Goal: Task Accomplishment & Management: Use online tool/utility

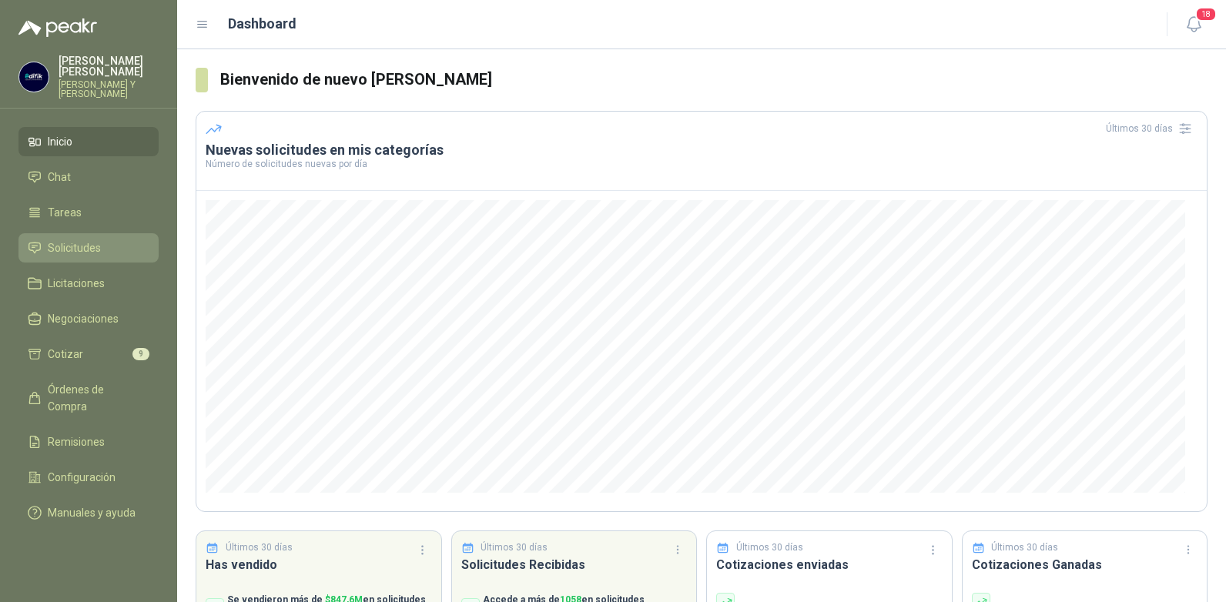
click at [64, 240] on span "Solicitudes" at bounding box center [74, 248] width 53 height 17
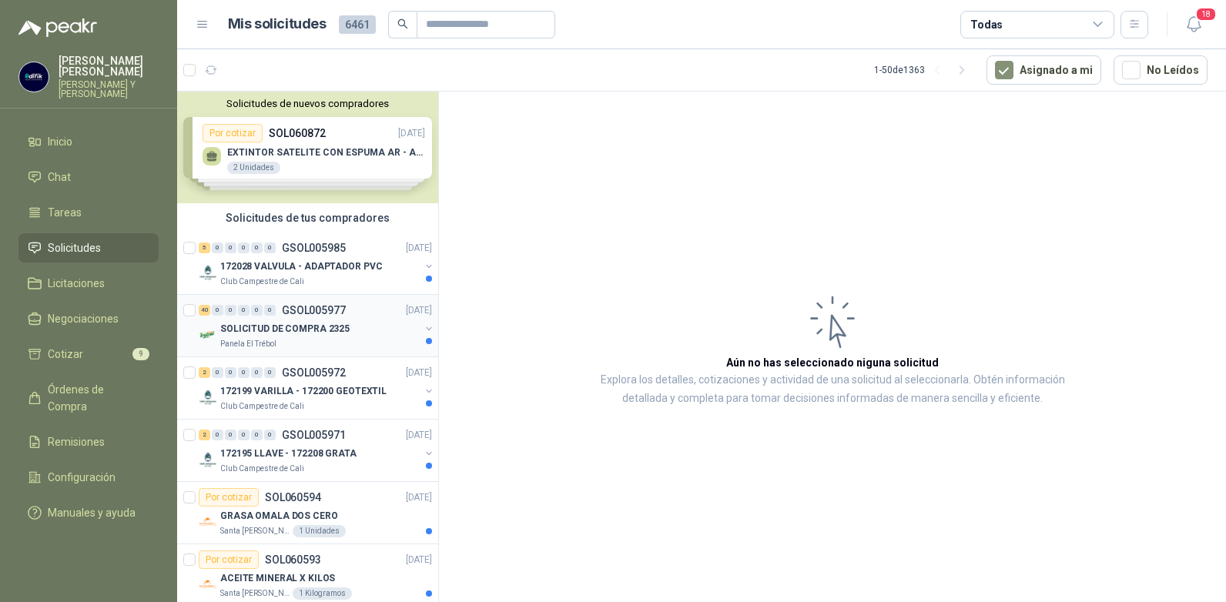
click at [298, 309] on p "GSOL005977" at bounding box center [314, 310] width 64 height 11
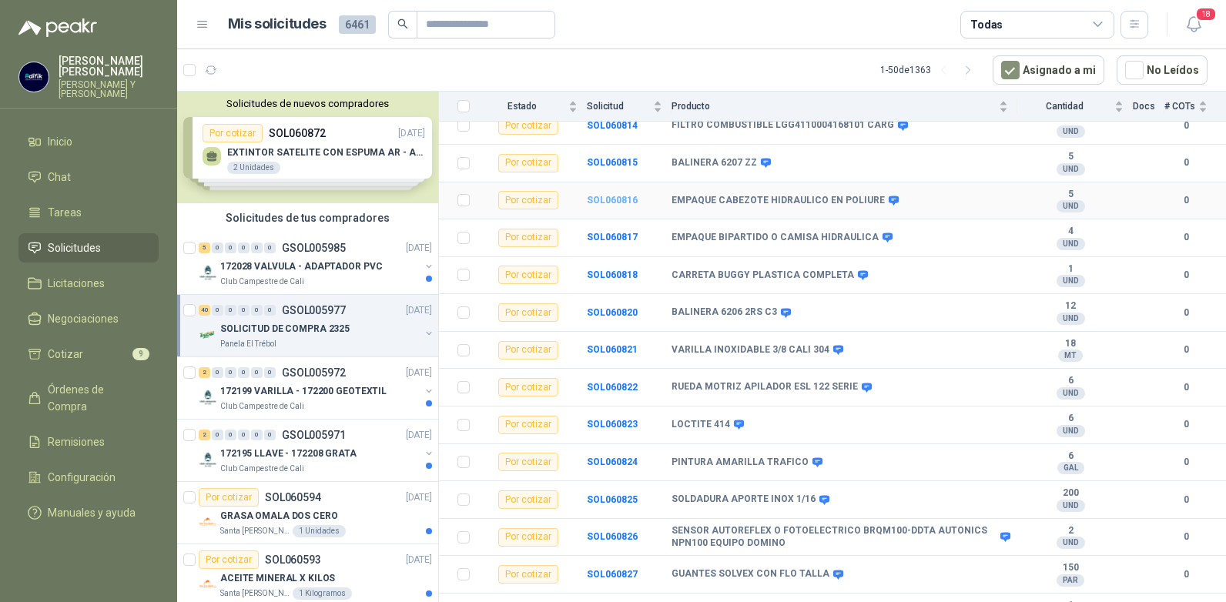
scroll to position [231, 0]
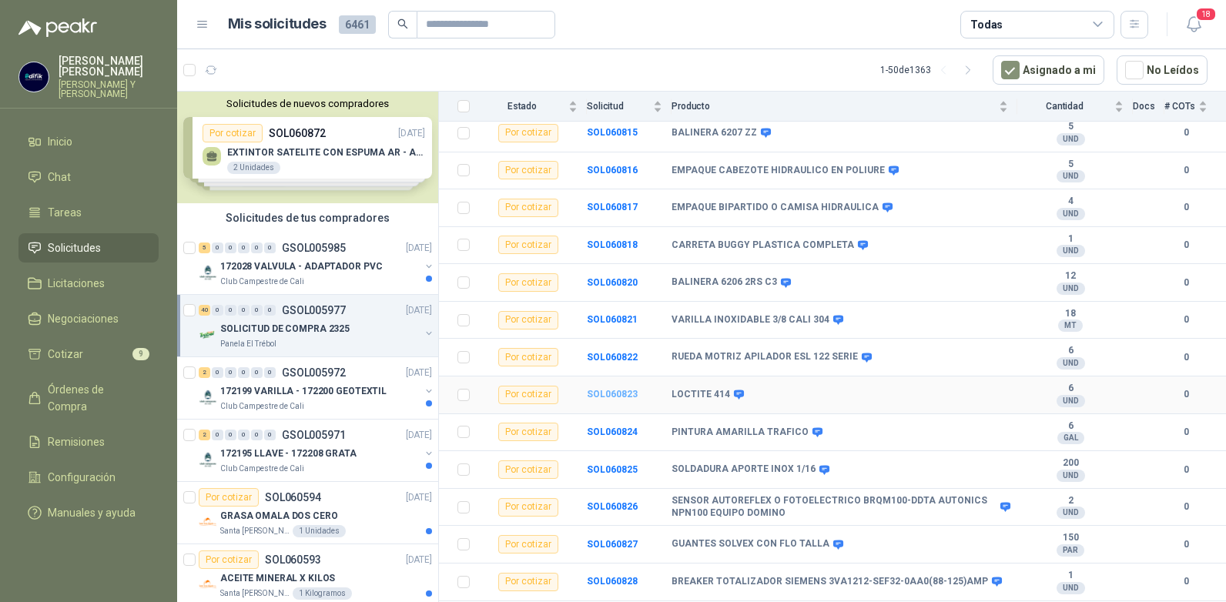
click at [607, 389] on b "SOL060823" at bounding box center [612, 394] width 51 height 11
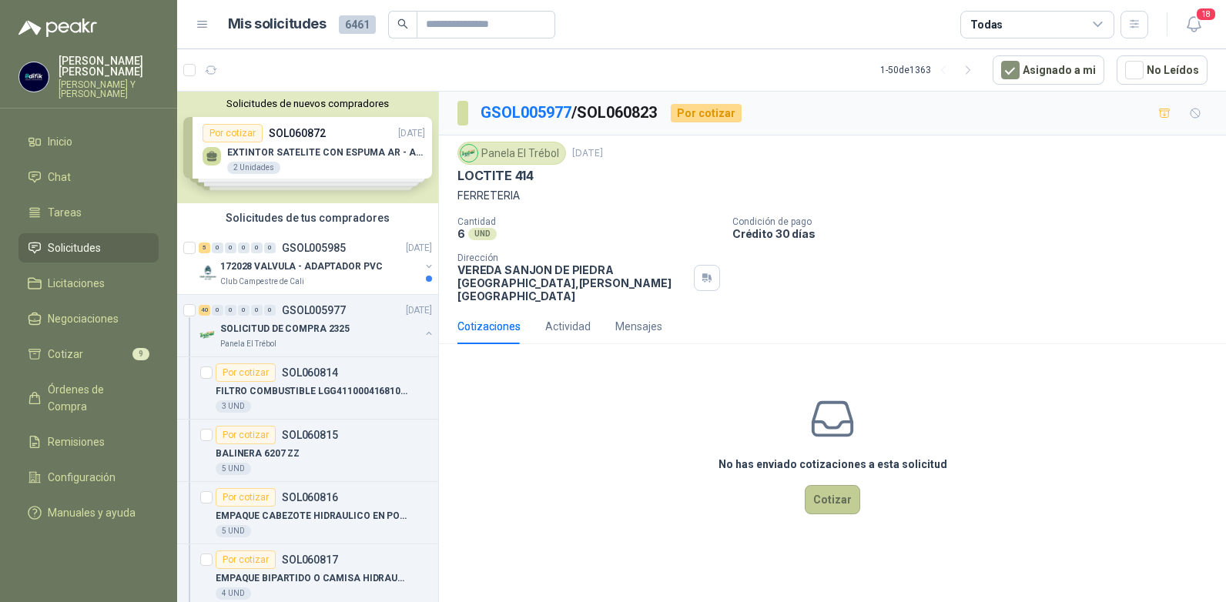
click at [836, 485] on button "Cotizar" at bounding box center [832, 499] width 55 height 29
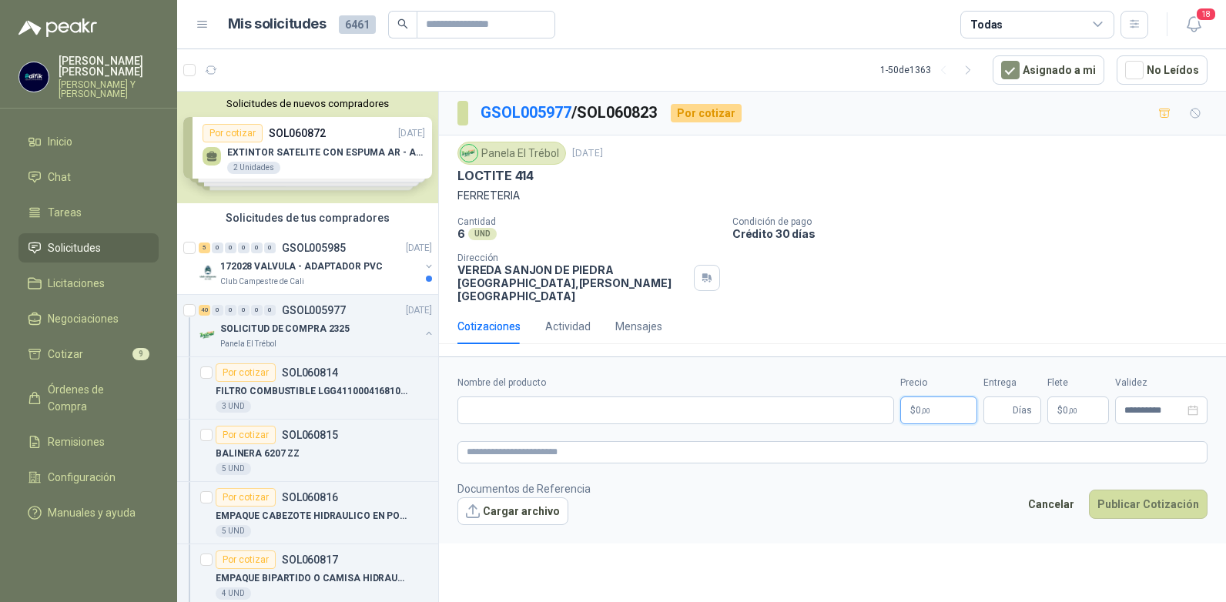
click at [943, 397] on p "$ 0 ,00" at bounding box center [938, 411] width 77 height 28
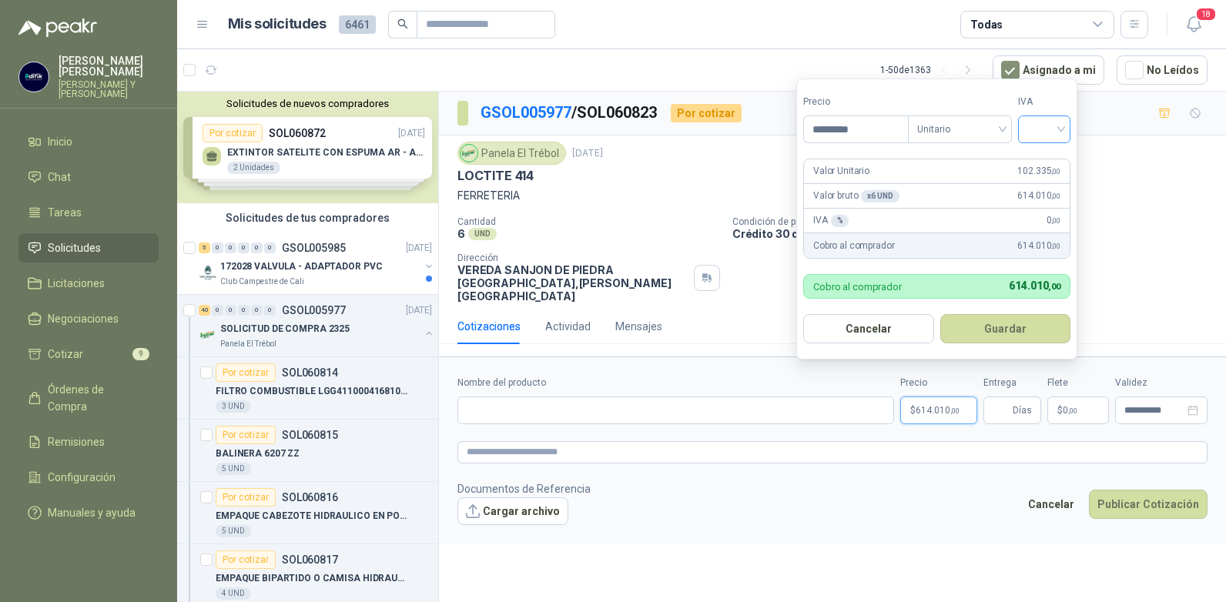
type input "*********"
click at [1061, 129] on input "search" at bounding box center [1044, 127] width 34 height 23
click at [1041, 156] on div "19%" at bounding box center [1048, 161] width 28 height 17
click at [995, 323] on button "Guardar" at bounding box center [1008, 328] width 132 height 29
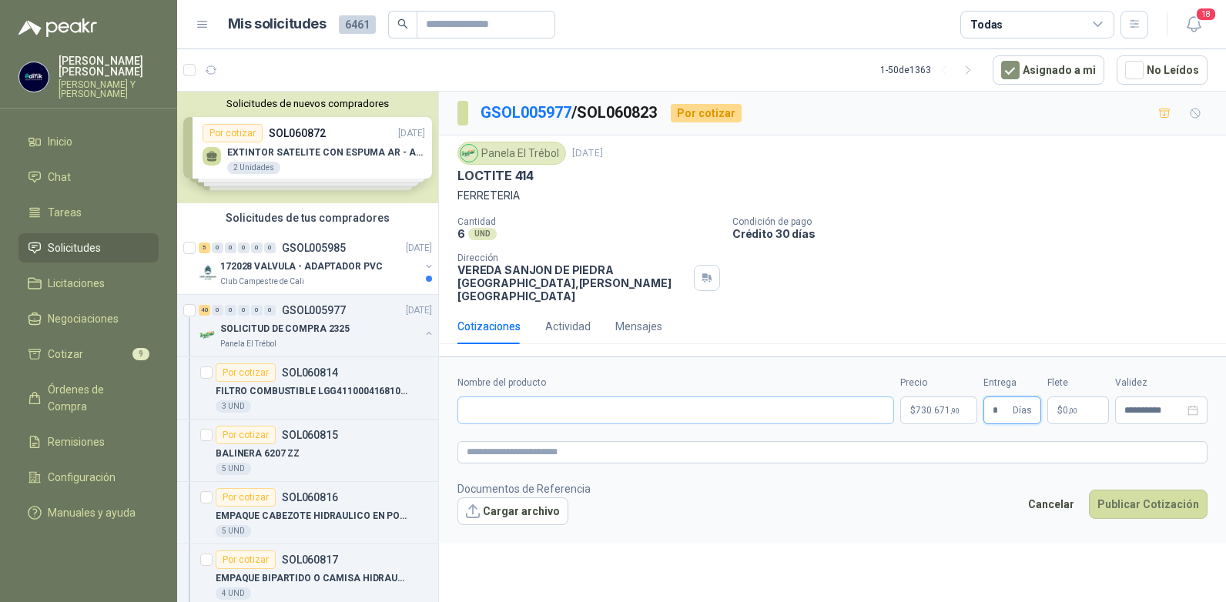
type input "*"
click at [525, 397] on input "Nombre del producto" at bounding box center [676, 411] width 437 height 28
type input "**********"
click at [1138, 493] on button "Publicar Cotización" at bounding box center [1148, 504] width 119 height 29
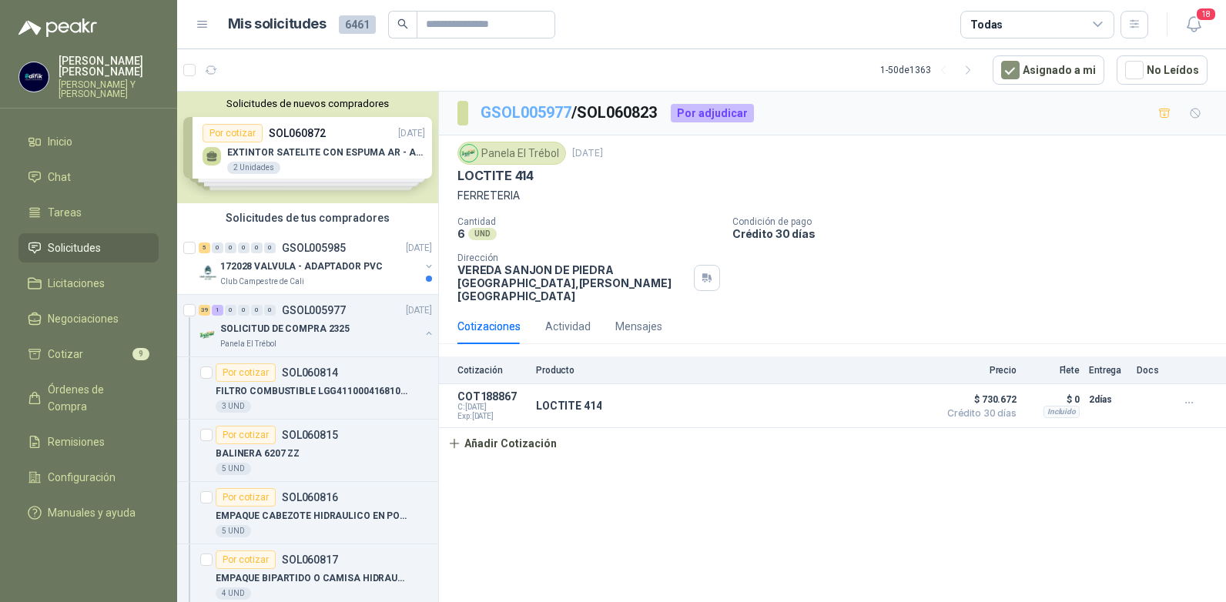
click at [546, 113] on link "GSOL005977" at bounding box center [526, 112] width 91 height 18
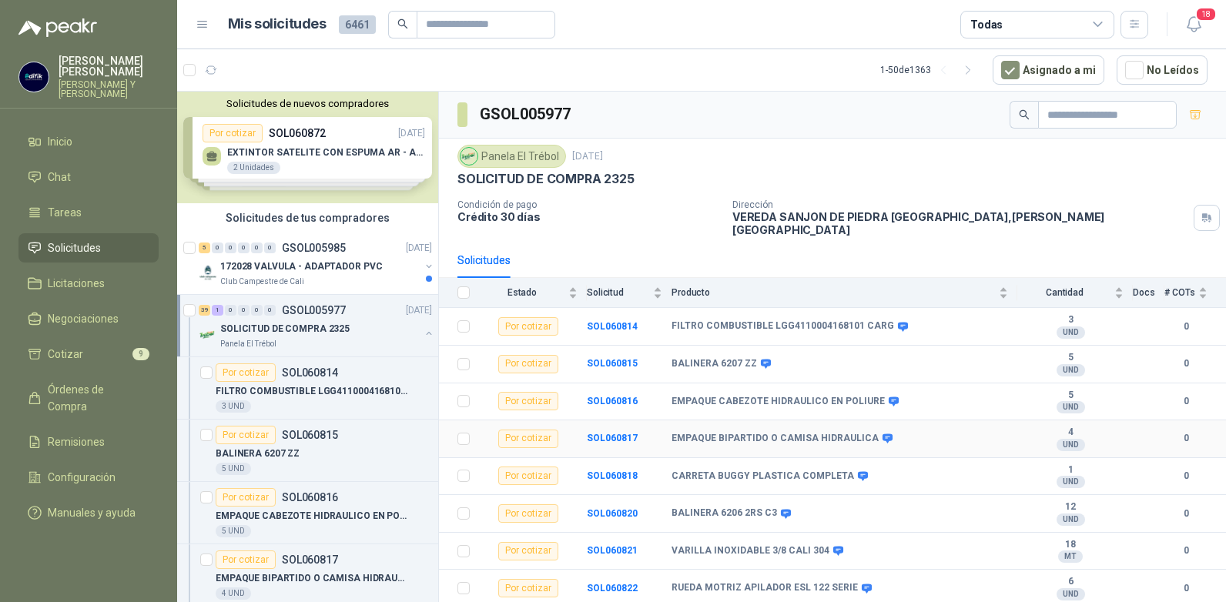
scroll to position [154, 0]
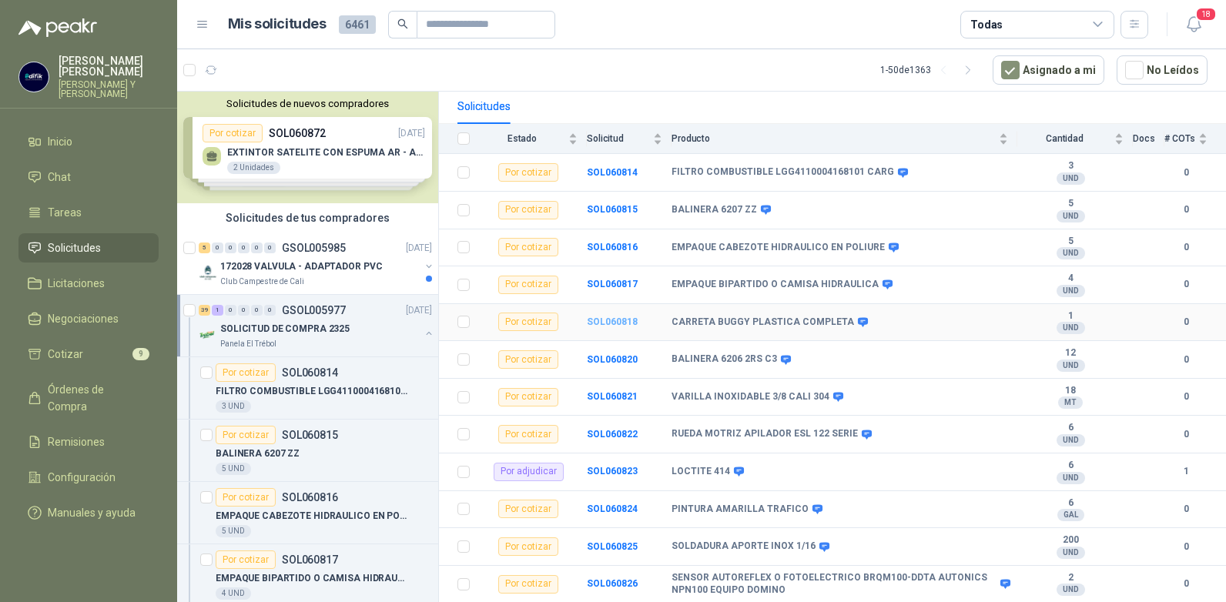
click at [615, 317] on b "SOL060818" at bounding box center [612, 322] width 51 height 11
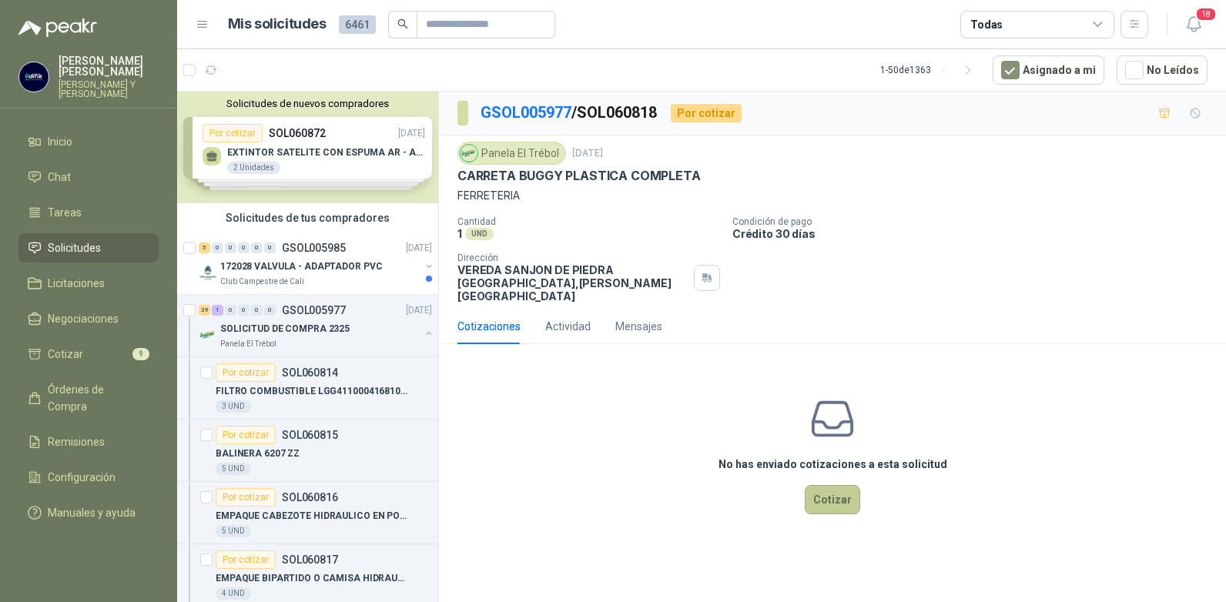
click at [831, 490] on button "Cotizar" at bounding box center [832, 499] width 55 height 29
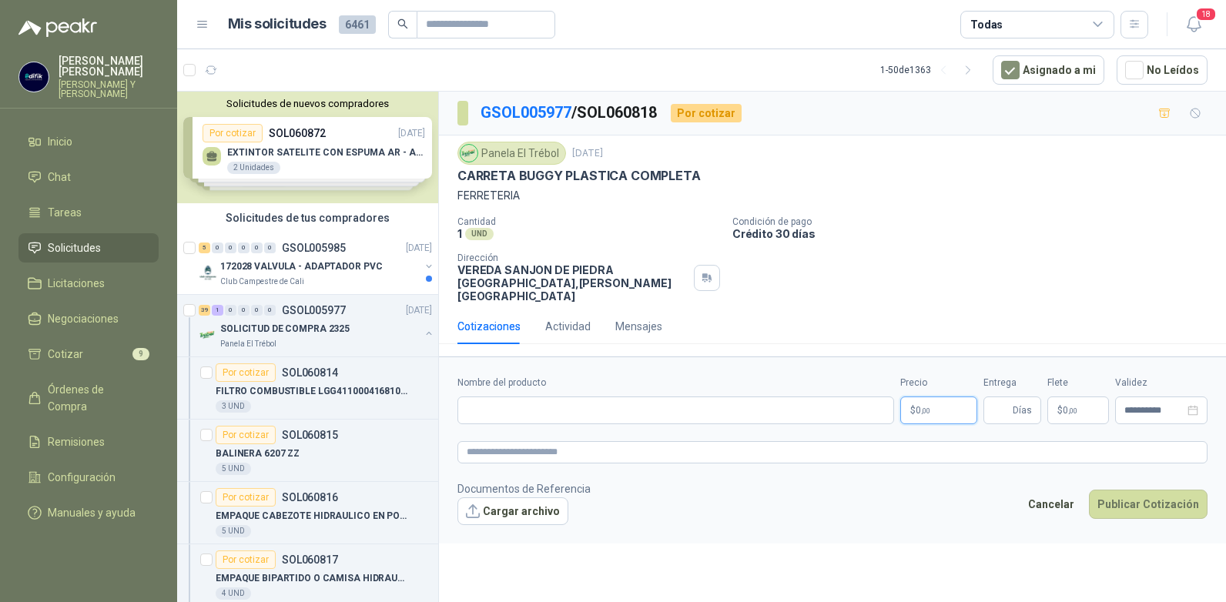
click at [933, 399] on p "$ 0 ,00" at bounding box center [938, 411] width 77 height 28
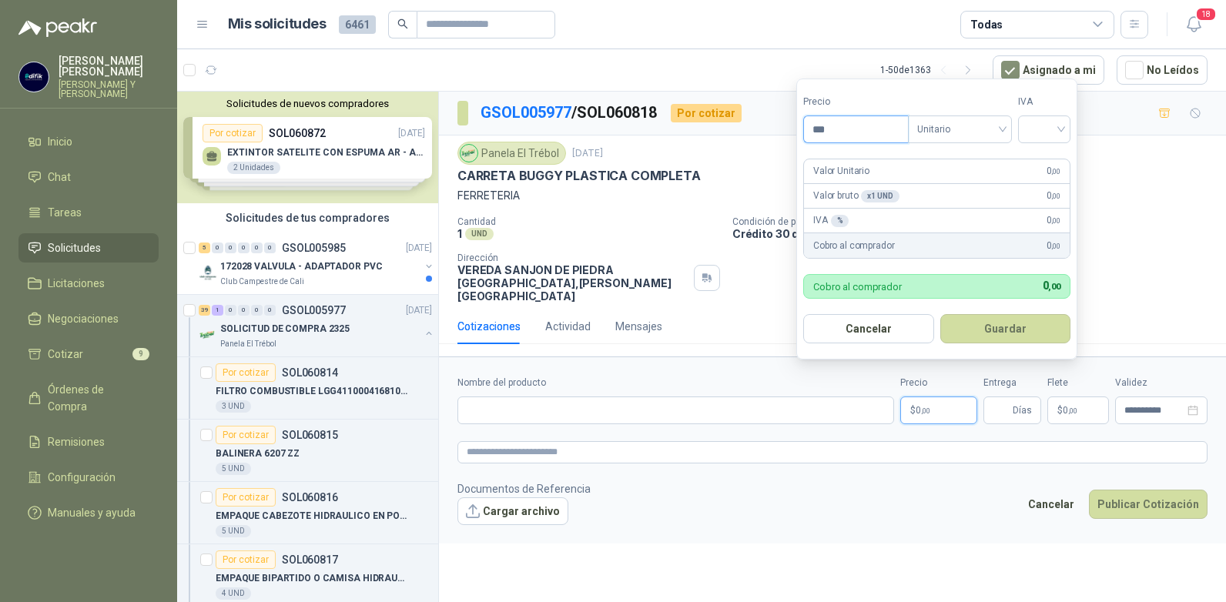
click at [868, 127] on input "***" at bounding box center [856, 129] width 104 height 26
type input "*********"
click at [1061, 131] on input "search" at bounding box center [1044, 127] width 34 height 23
click at [1039, 163] on div "19%" at bounding box center [1048, 161] width 28 height 17
click at [1004, 326] on button "Guardar" at bounding box center [1008, 328] width 132 height 29
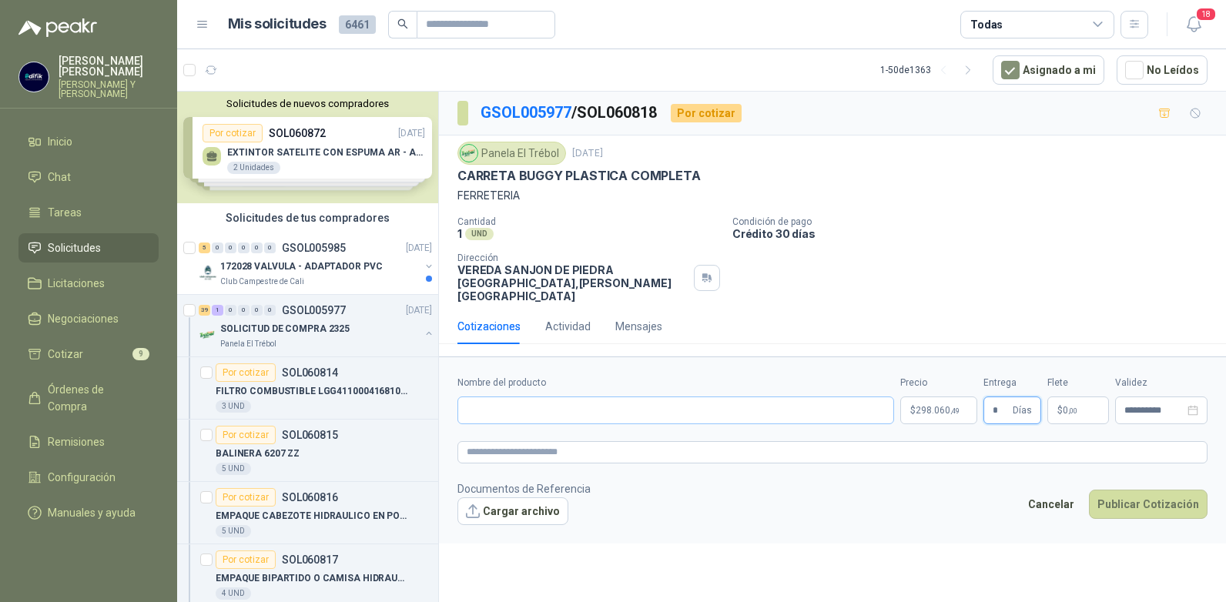
type input "*"
click at [573, 397] on input "Nombre del producto" at bounding box center [676, 411] width 437 height 28
type input "*"
type input "**********"
click at [1125, 497] on button "Publicar Cotización" at bounding box center [1148, 504] width 119 height 29
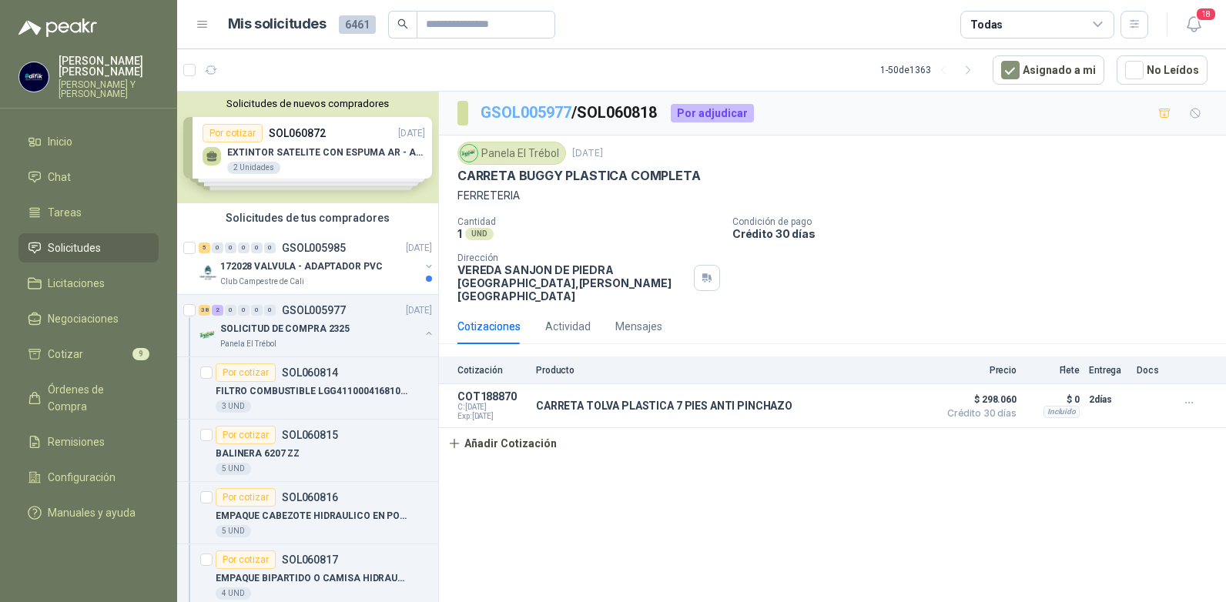
click at [550, 112] on link "GSOL005977" at bounding box center [526, 112] width 91 height 18
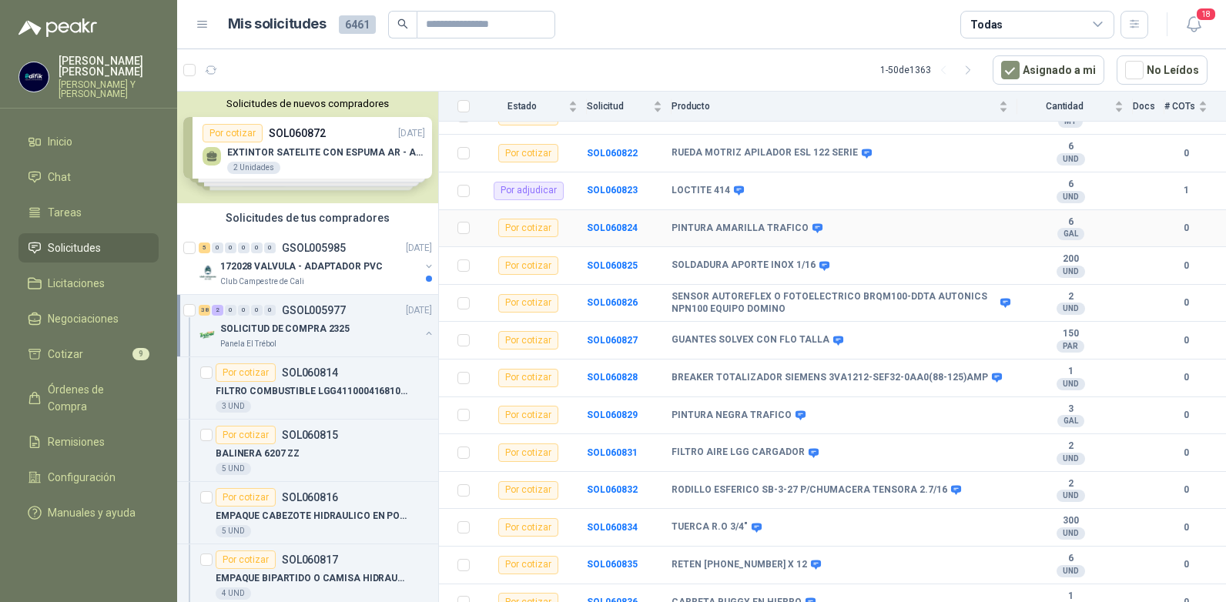
scroll to position [462, 0]
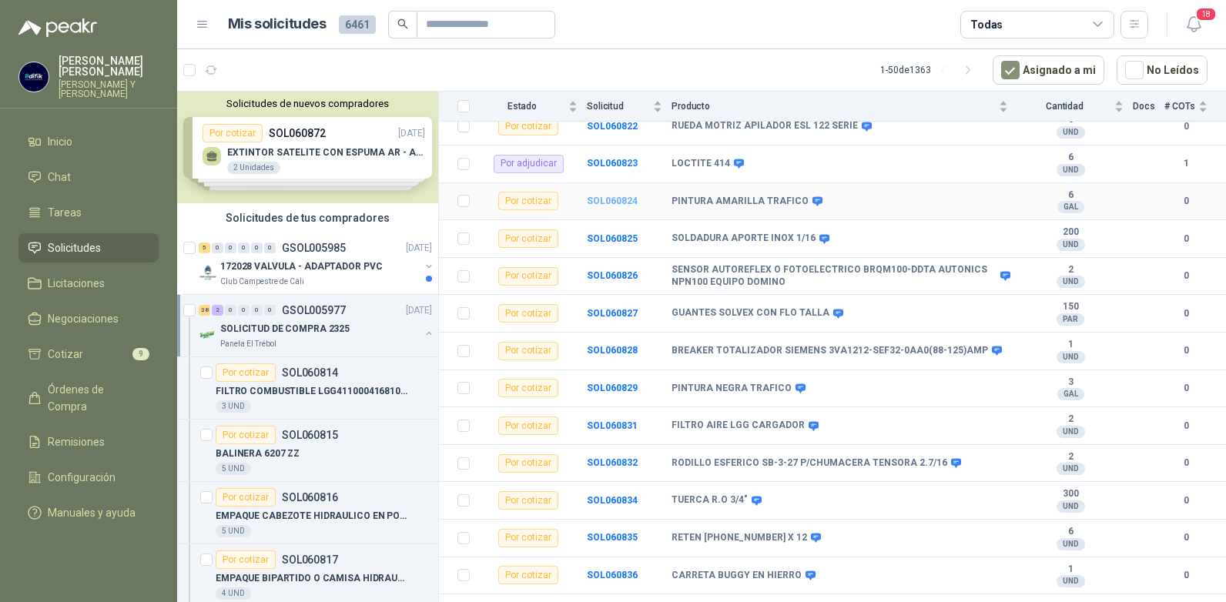
click at [604, 196] on b "SOL060824" at bounding box center [612, 201] width 51 height 11
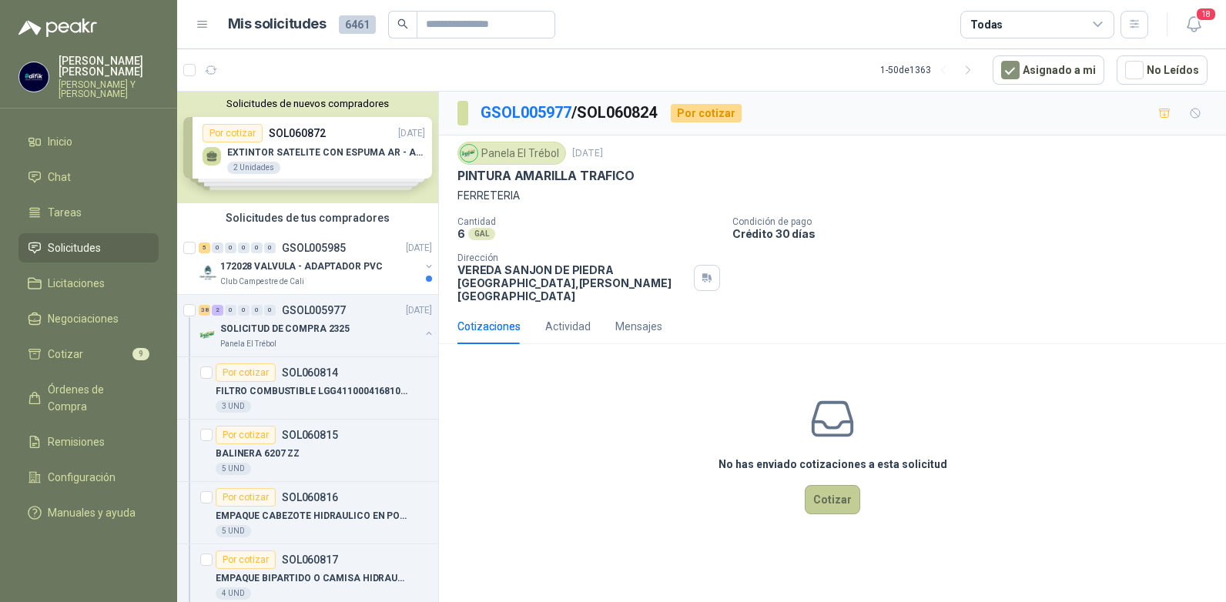
click at [824, 488] on button "Cotizar" at bounding box center [832, 499] width 55 height 29
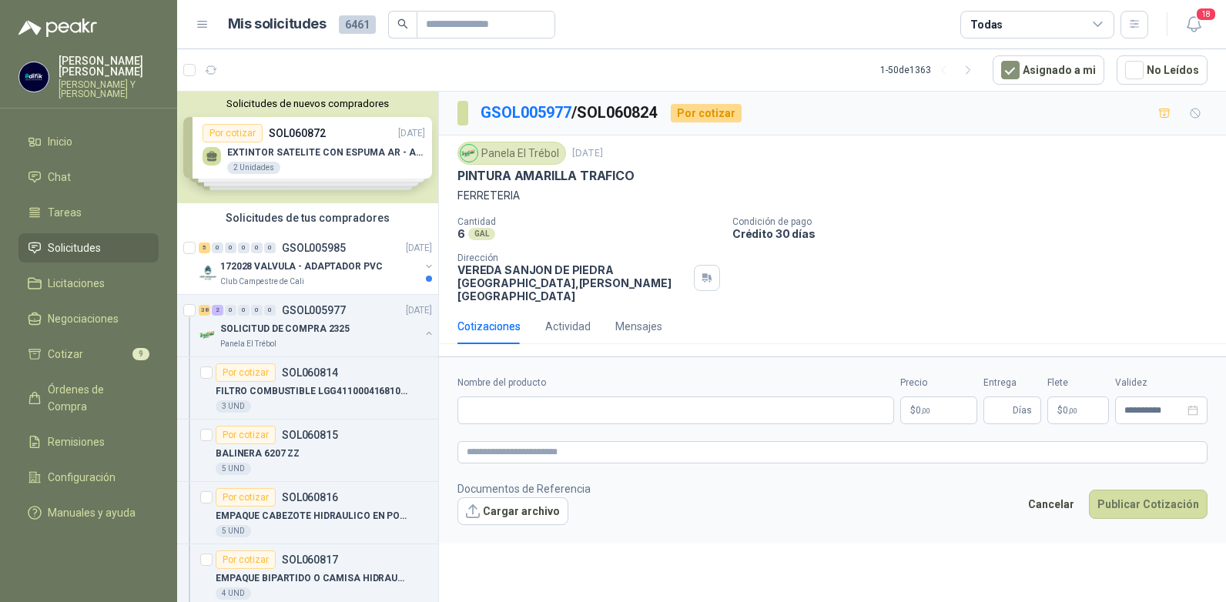
click at [924, 407] on span ",00" at bounding box center [925, 411] width 9 height 8
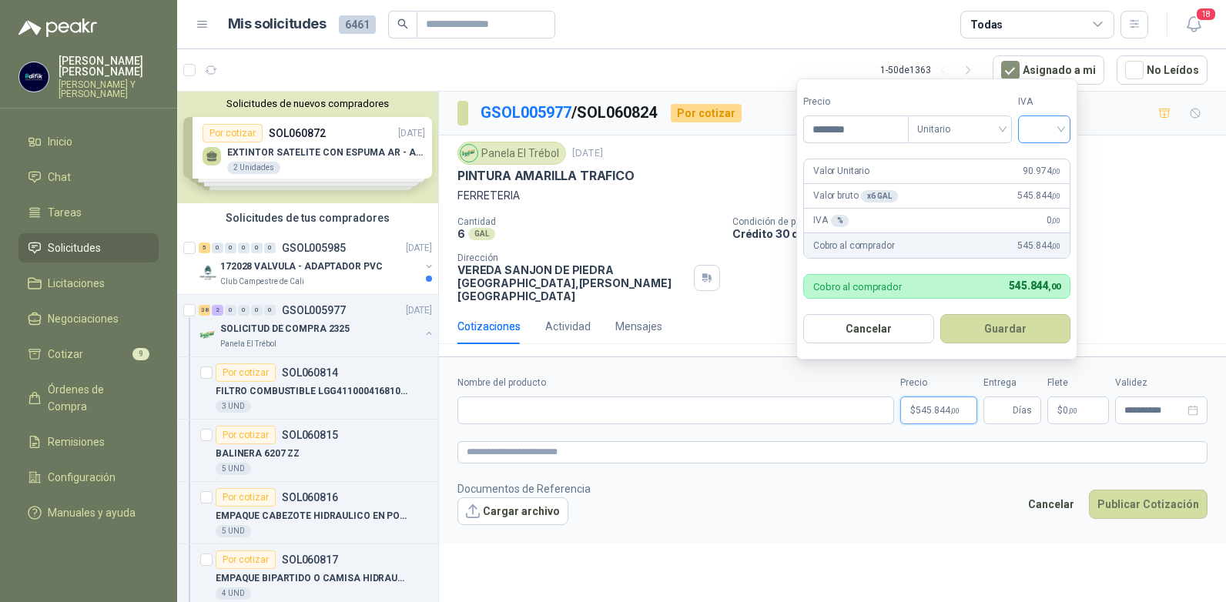
click at [1067, 129] on div at bounding box center [1044, 130] width 52 height 28
type input "********"
click at [1046, 156] on div "19%" at bounding box center [1048, 161] width 28 height 17
click at [1003, 324] on button "Guardar" at bounding box center [1008, 328] width 132 height 29
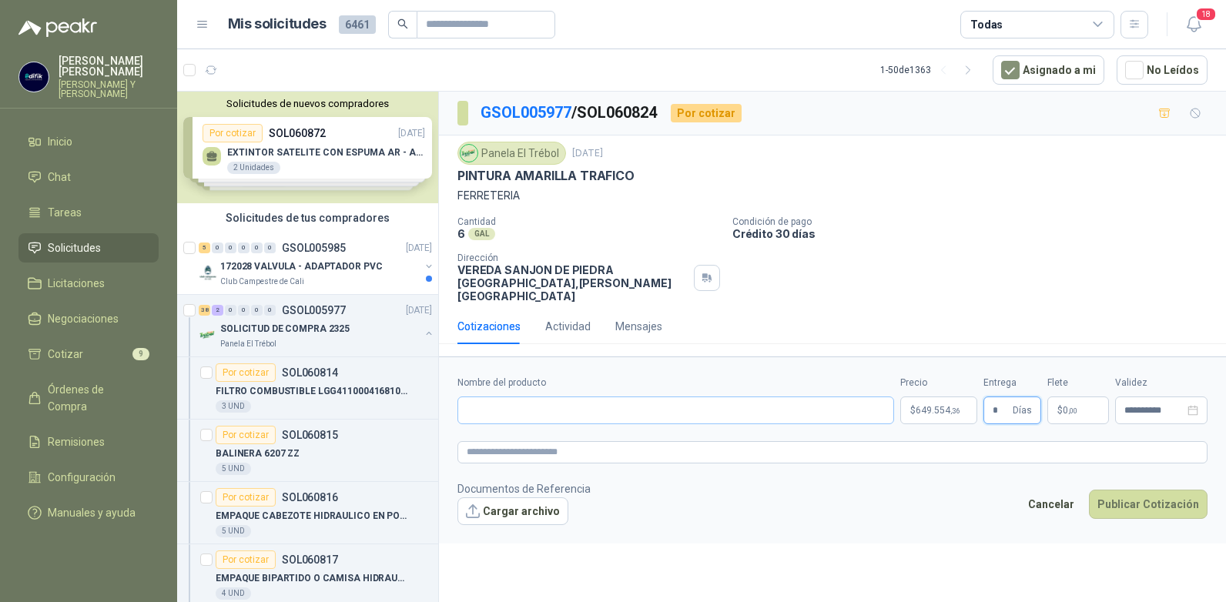
type input "*"
click at [518, 401] on input "Nombre del producto" at bounding box center [676, 411] width 437 height 28
type input "**********"
click at [1144, 496] on button "Publicar Cotización" at bounding box center [1148, 504] width 119 height 29
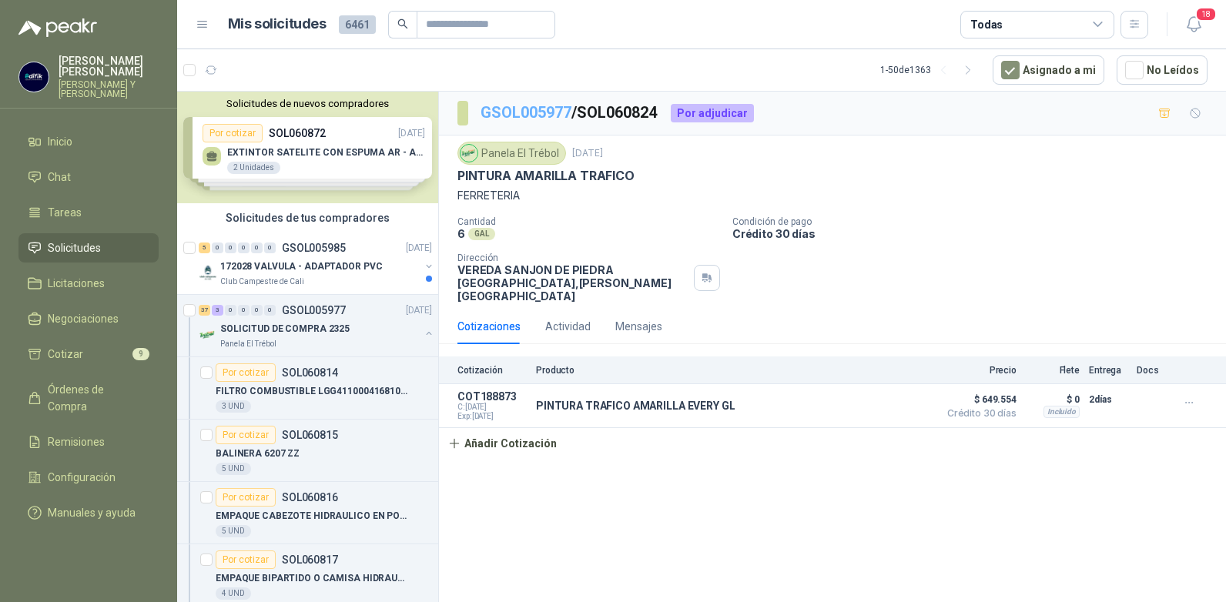
click at [555, 111] on link "GSOL005977" at bounding box center [526, 112] width 91 height 18
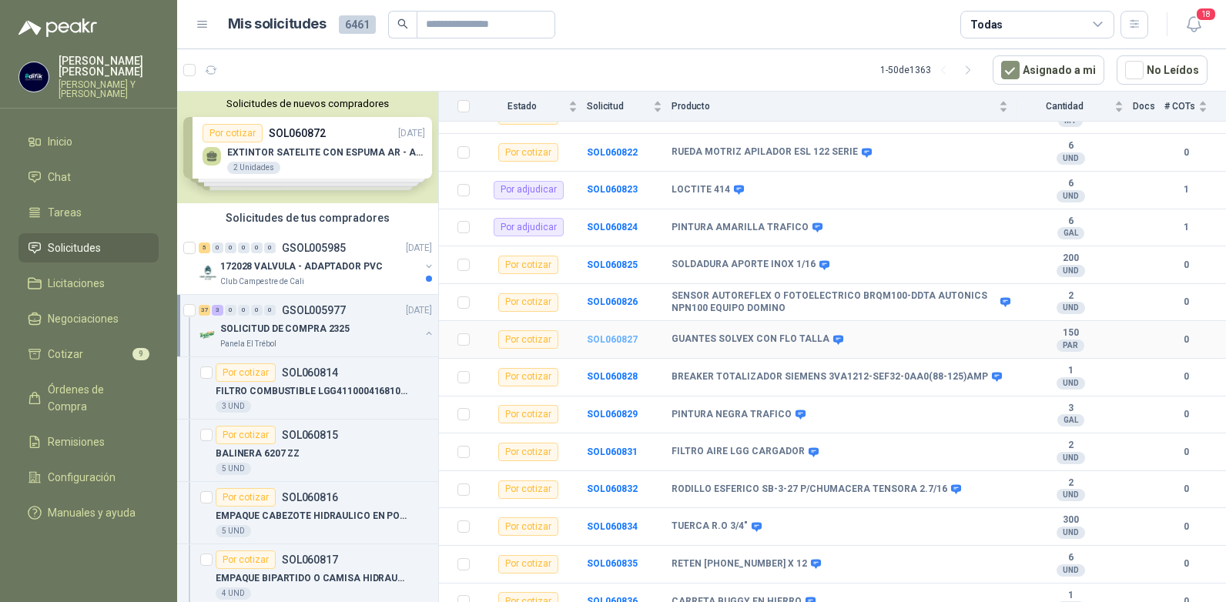
scroll to position [462, 0]
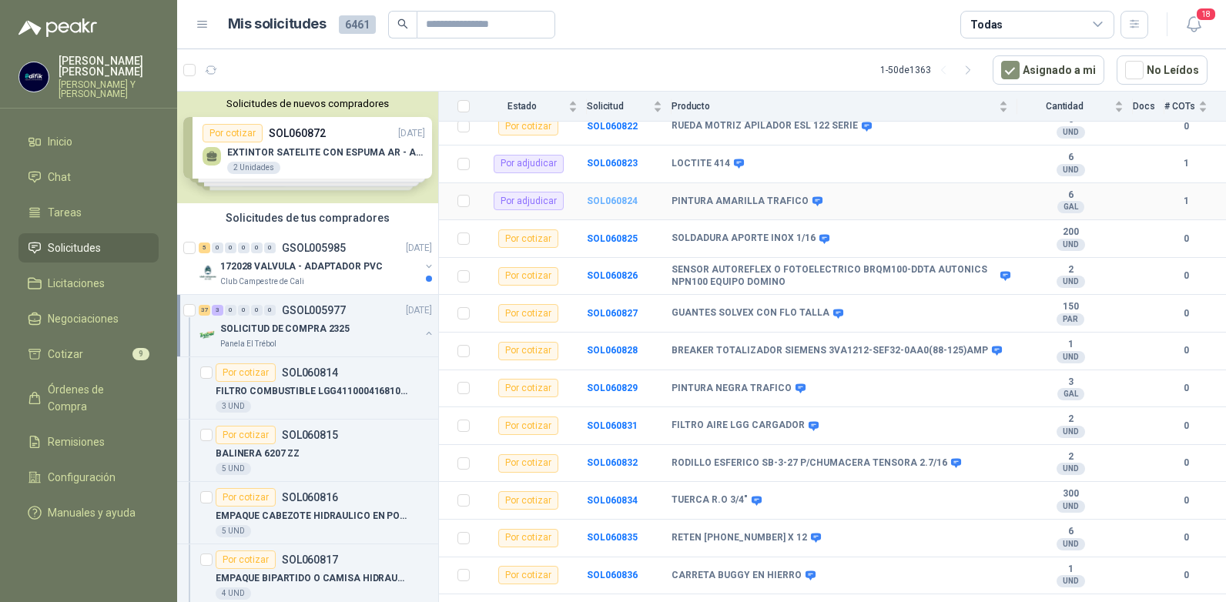
click at [602, 196] on b "SOL060824" at bounding box center [612, 201] width 51 height 11
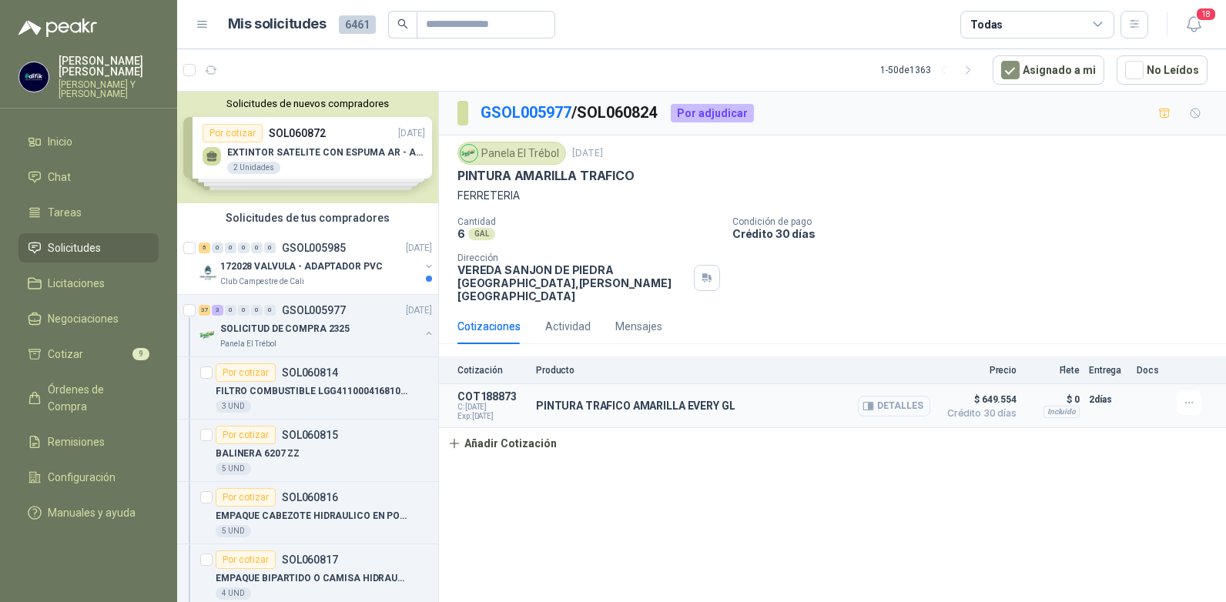
click at [888, 396] on button "Detalles" at bounding box center [894, 406] width 72 height 21
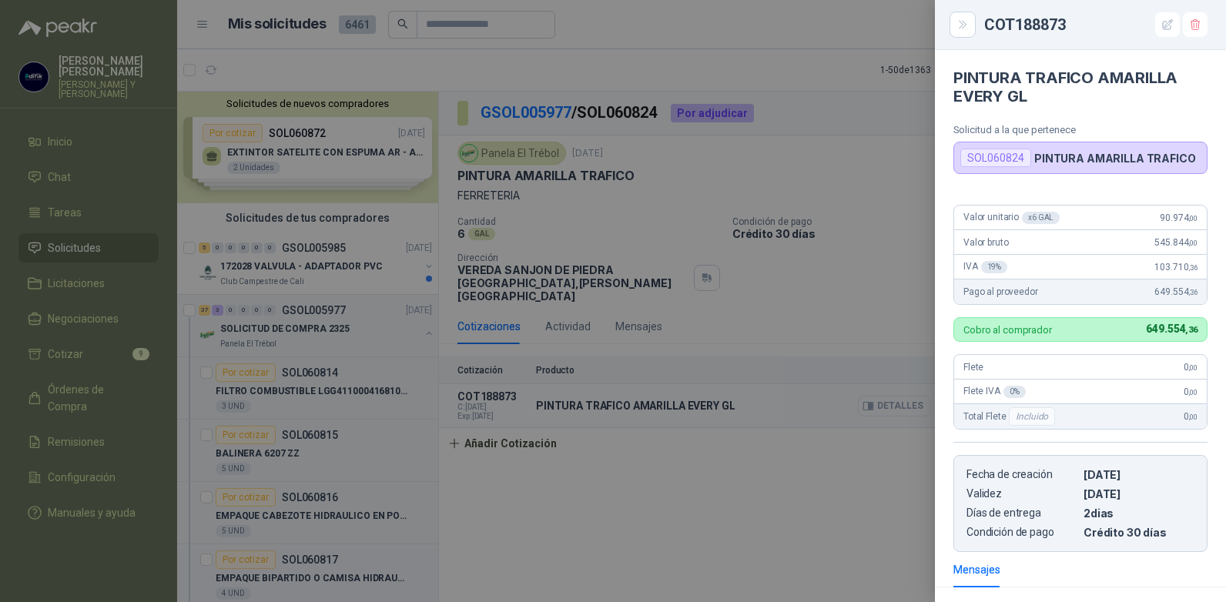
scroll to position [198, 0]
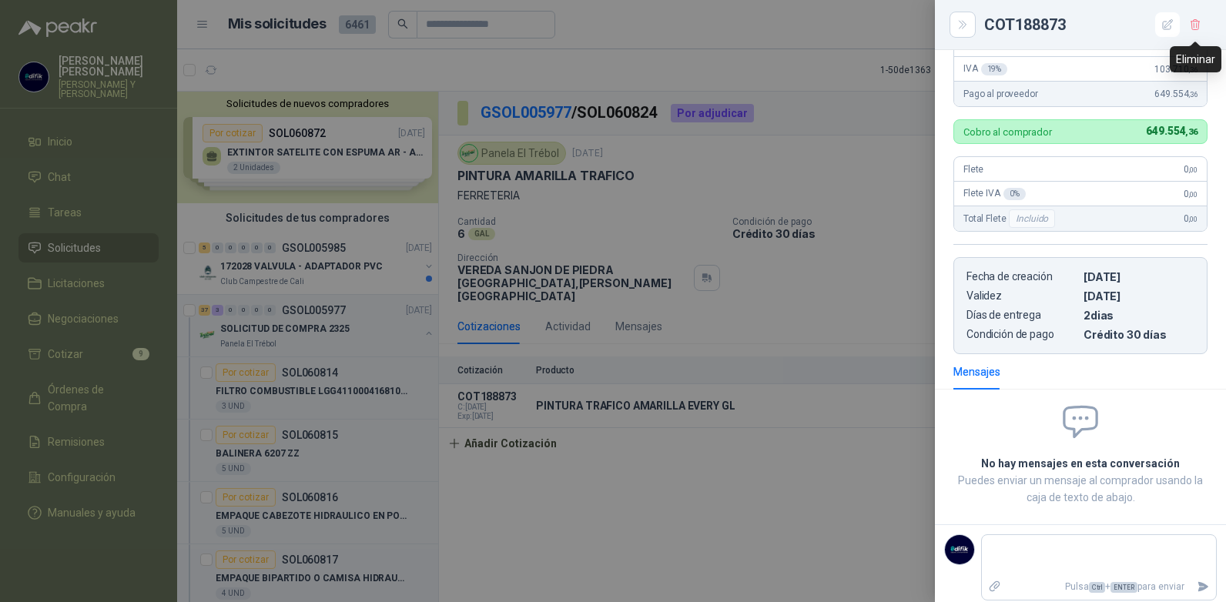
click at [1193, 28] on icon "button" at bounding box center [1195, 24] width 13 height 13
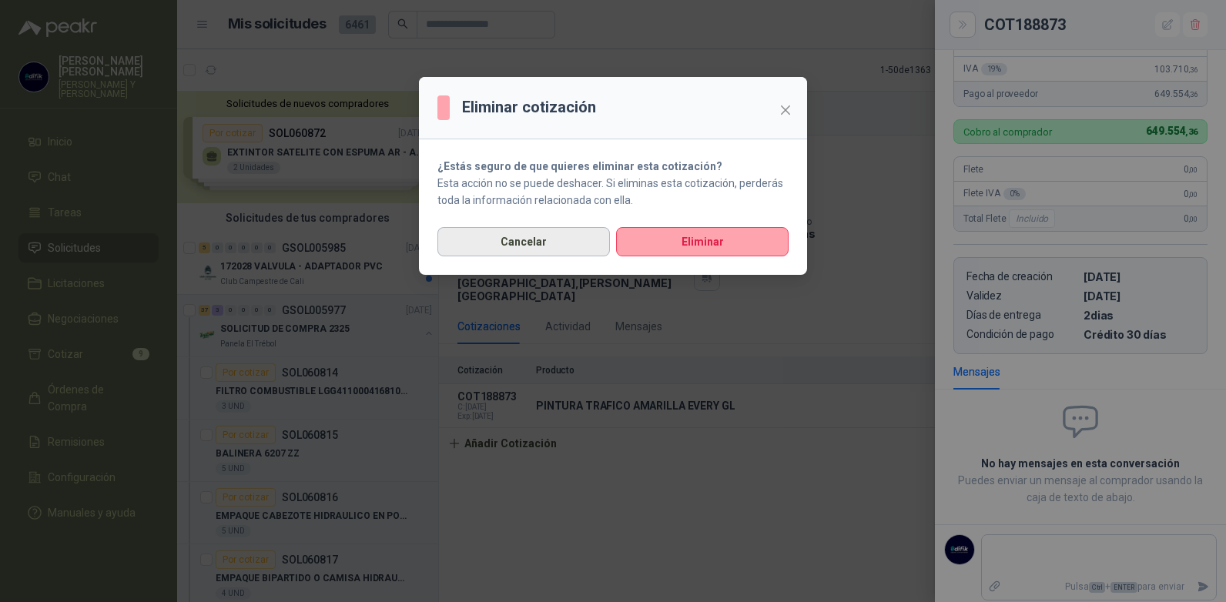
click at [539, 240] on button "Cancelar" at bounding box center [523, 241] width 173 height 29
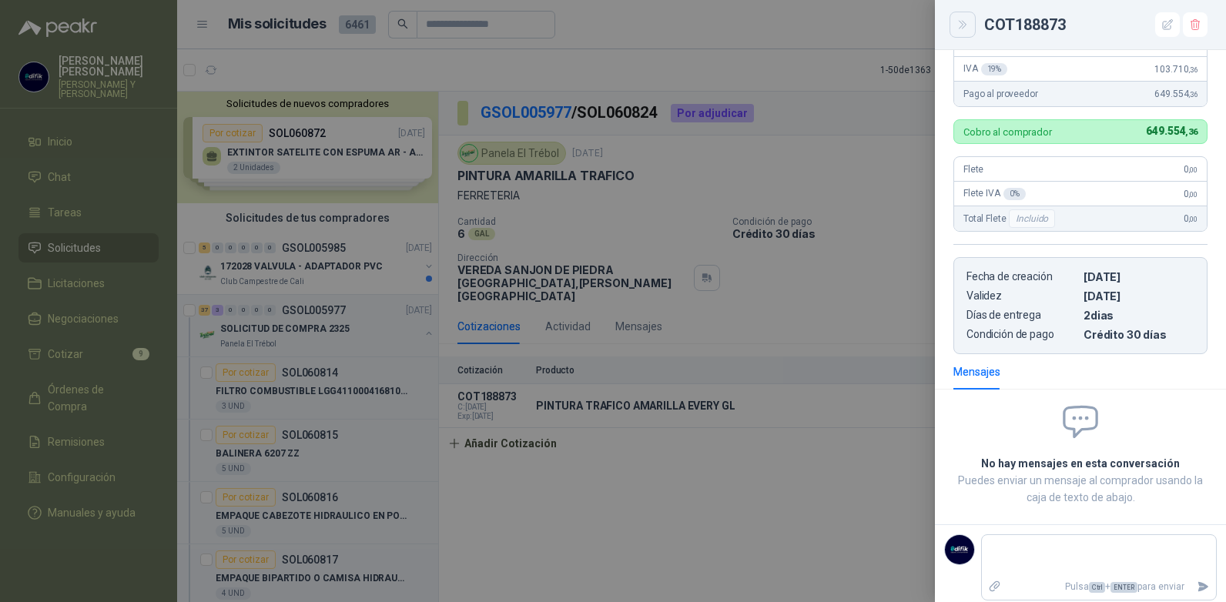
click at [954, 24] on button "Close" at bounding box center [963, 25] width 26 height 26
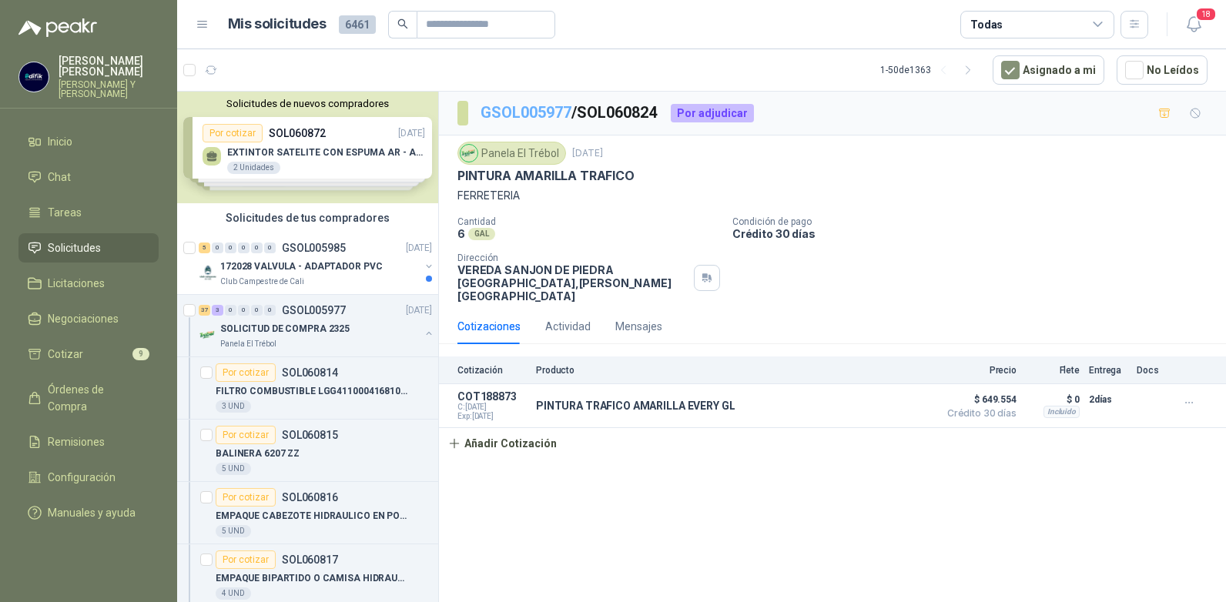
click at [550, 112] on link "GSOL005977" at bounding box center [526, 112] width 91 height 18
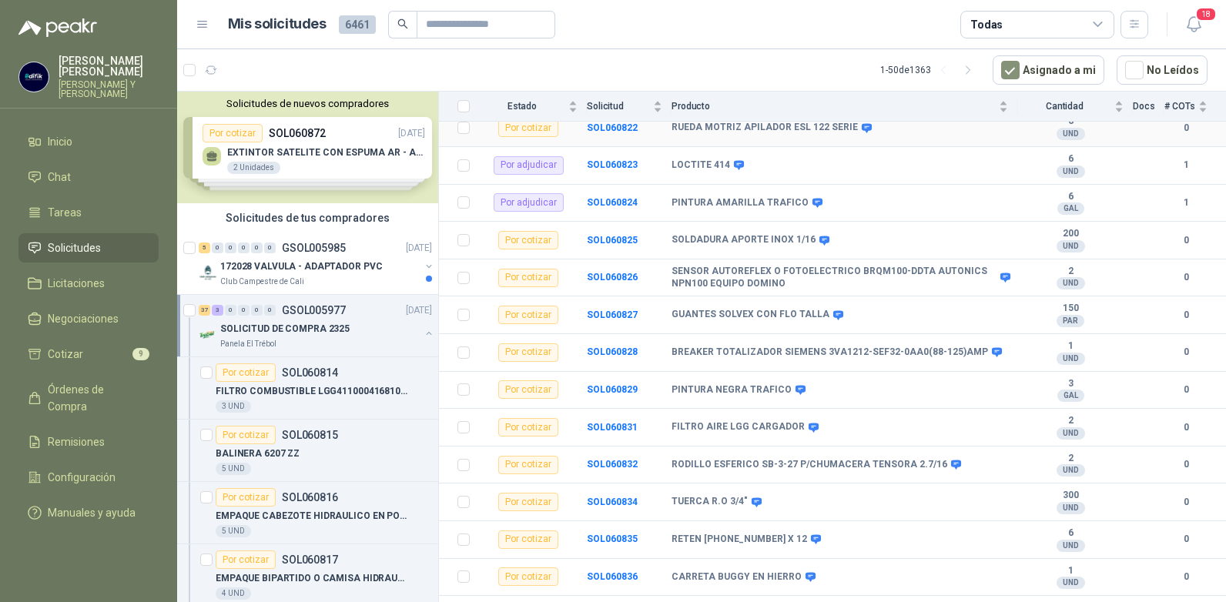
scroll to position [462, 0]
click at [603, 383] on b "SOL060829" at bounding box center [612, 388] width 51 height 11
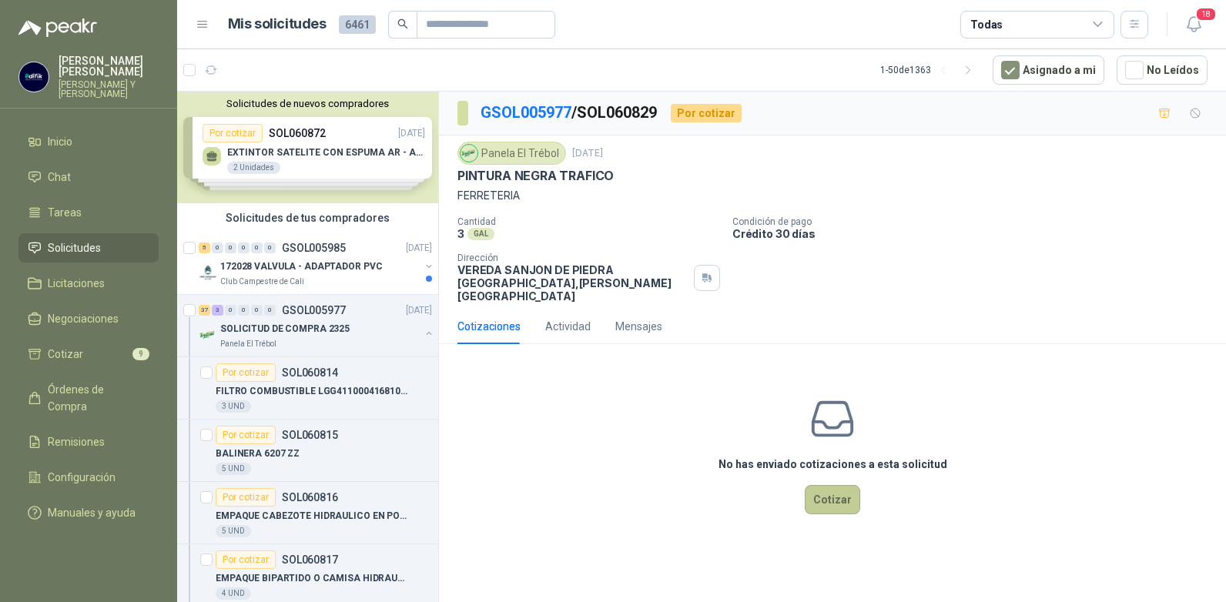
click at [827, 485] on button "Cotizar" at bounding box center [832, 499] width 55 height 29
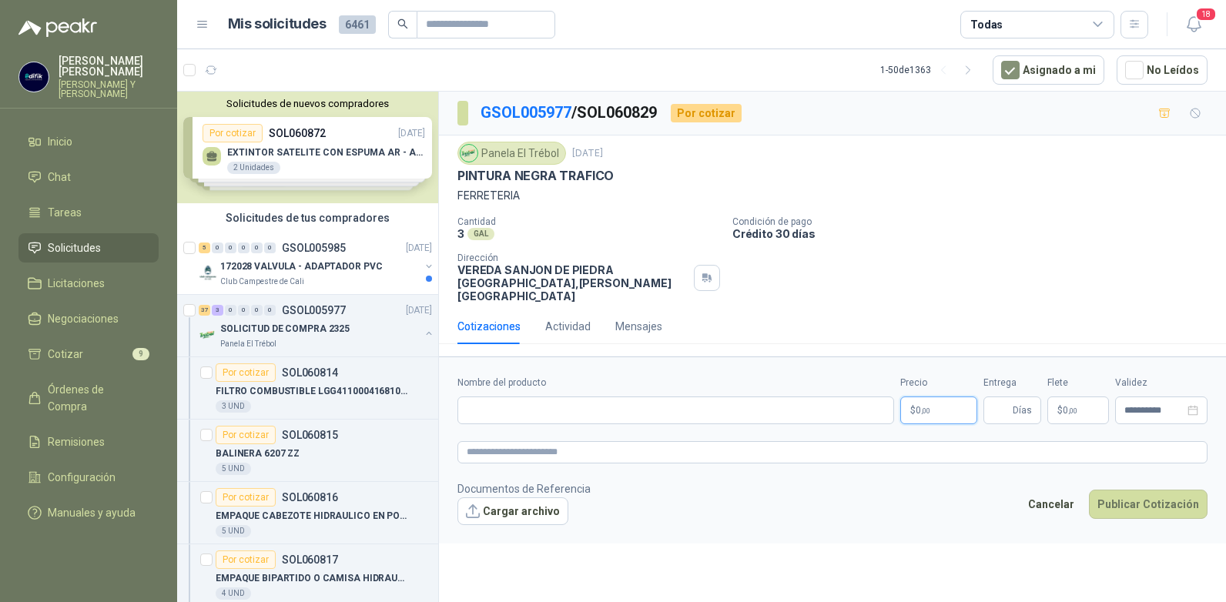
click at [939, 397] on p "$ 0 ,00" at bounding box center [938, 411] width 77 height 28
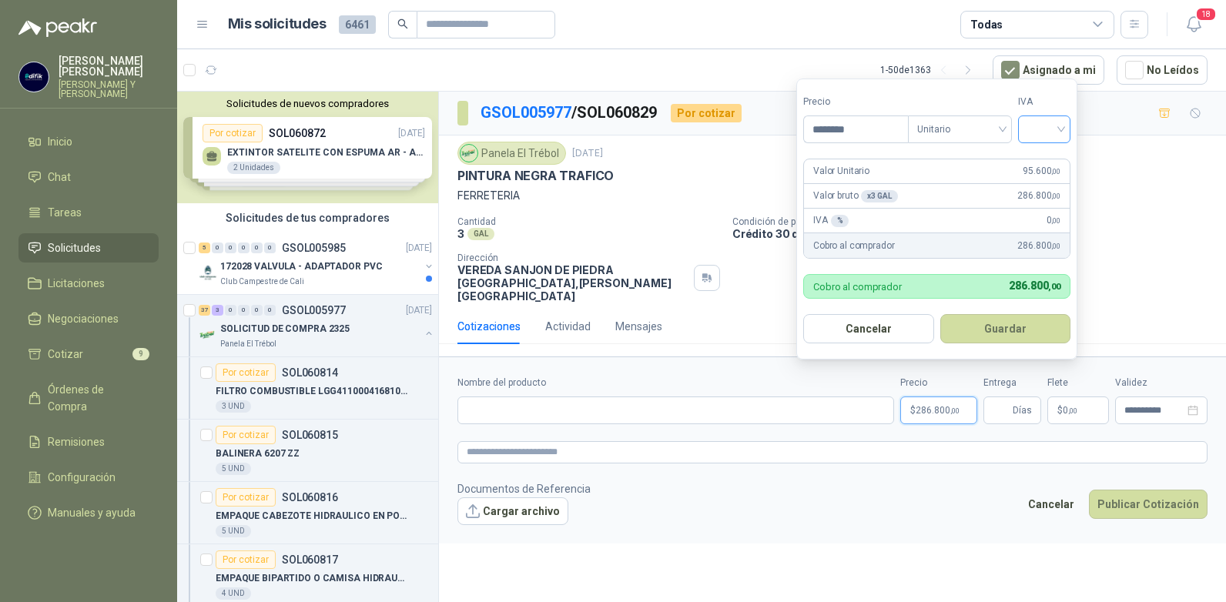
type input "********"
click at [1057, 136] on input "search" at bounding box center [1044, 127] width 34 height 23
click at [1041, 161] on div "19%" at bounding box center [1048, 161] width 28 height 17
click at [991, 330] on button "Guardar" at bounding box center [1008, 328] width 132 height 29
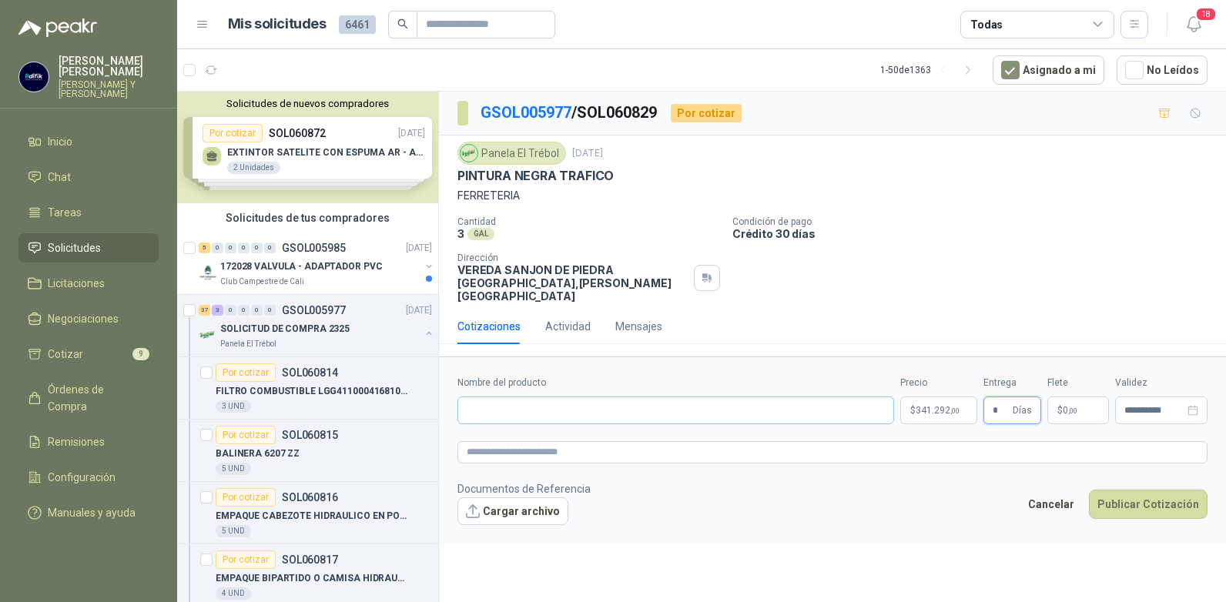
type input "*"
click at [536, 397] on input "Nombre del producto" at bounding box center [676, 411] width 437 height 28
type input "**********"
click at [1125, 491] on button "Publicar Cotización" at bounding box center [1148, 504] width 119 height 29
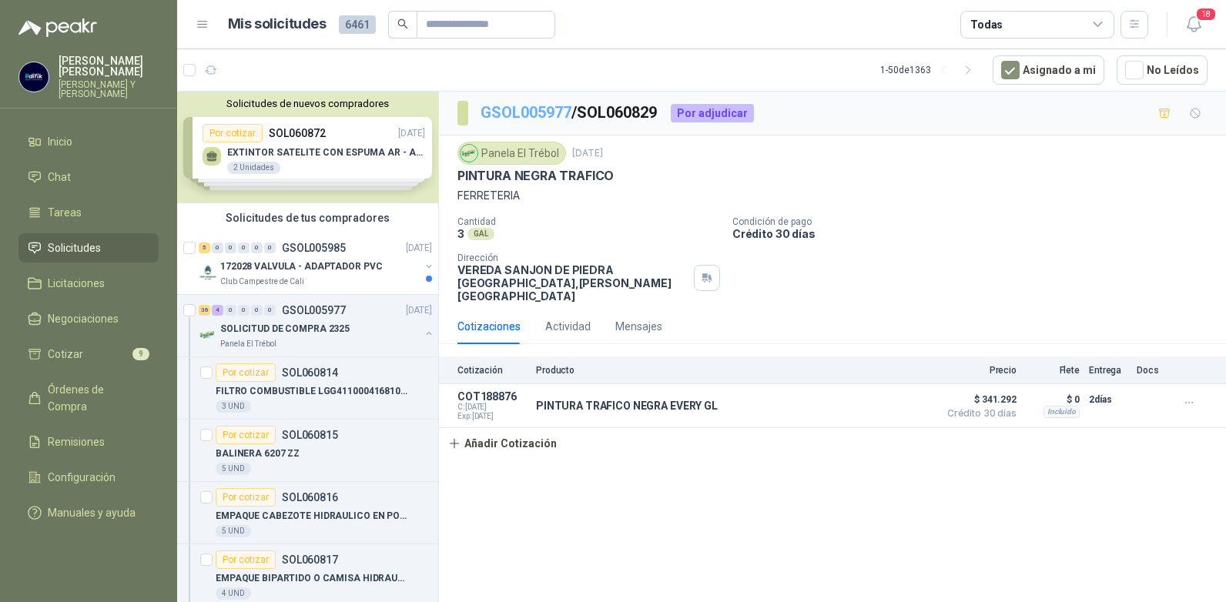
click at [541, 112] on link "GSOL005977" at bounding box center [526, 112] width 91 height 18
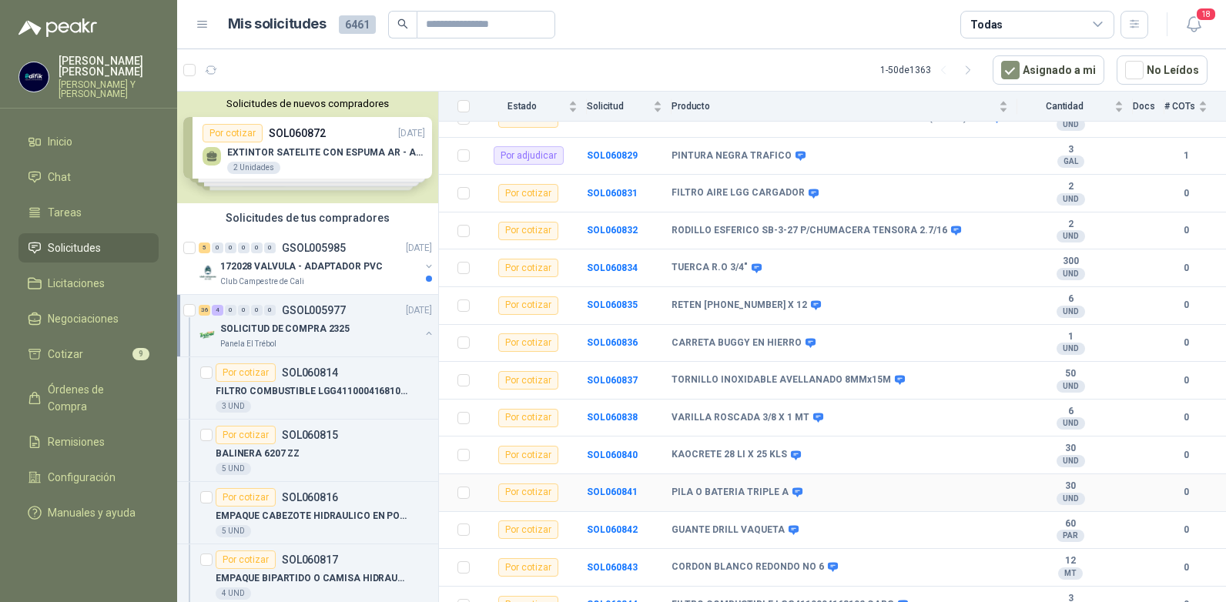
scroll to position [693, 0]
click at [613, 339] on b "SOL060836" at bounding box center [612, 344] width 51 height 11
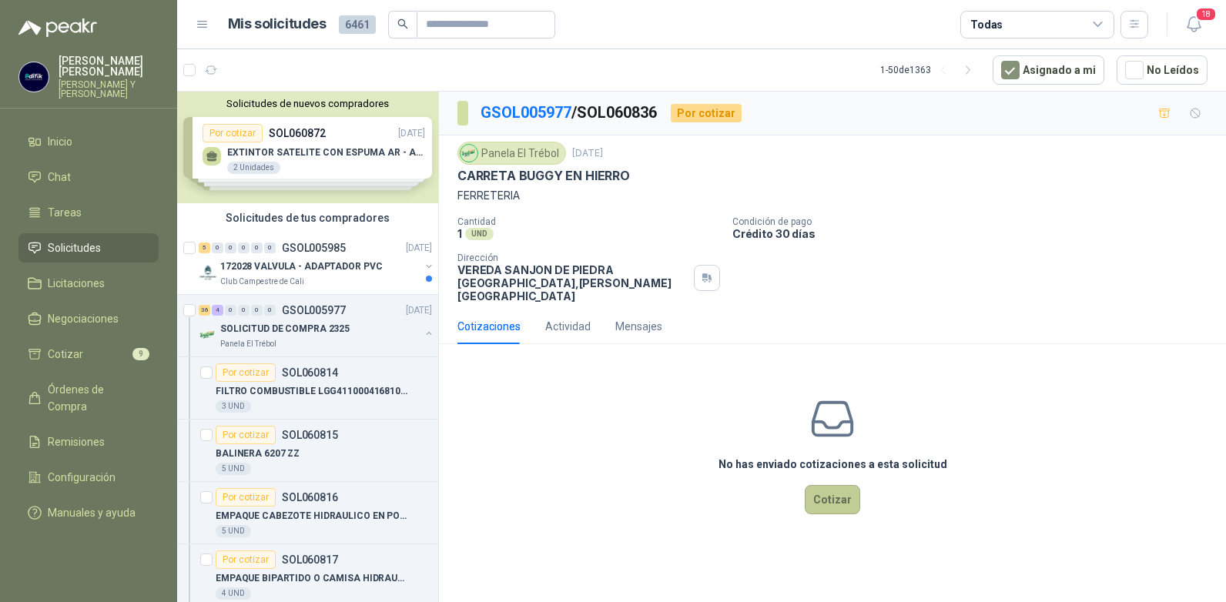
click at [820, 485] on button "Cotizar" at bounding box center [832, 499] width 55 height 29
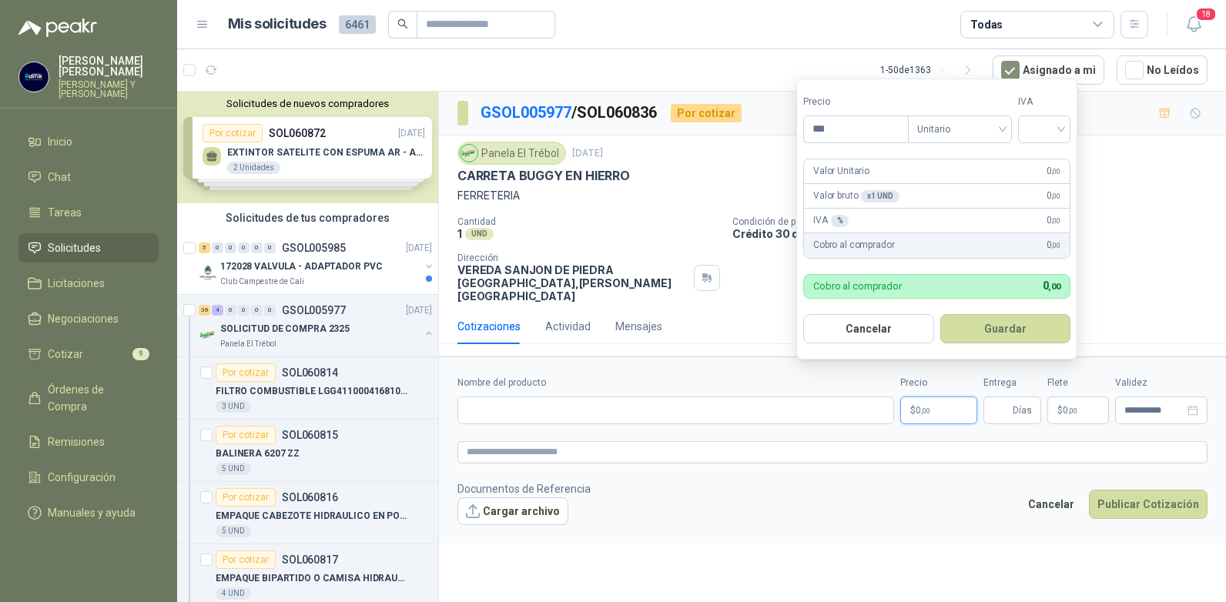
click at [937, 397] on p "$ 0 ,00" at bounding box center [938, 411] width 77 height 28
type input "*********"
click at [1059, 131] on input "search" at bounding box center [1044, 127] width 34 height 23
drag, startPoint x: 1043, startPoint y: 159, endPoint x: 1012, endPoint y: 159, distance: 30.8
click at [1042, 159] on div "19%" at bounding box center [1048, 161] width 28 height 17
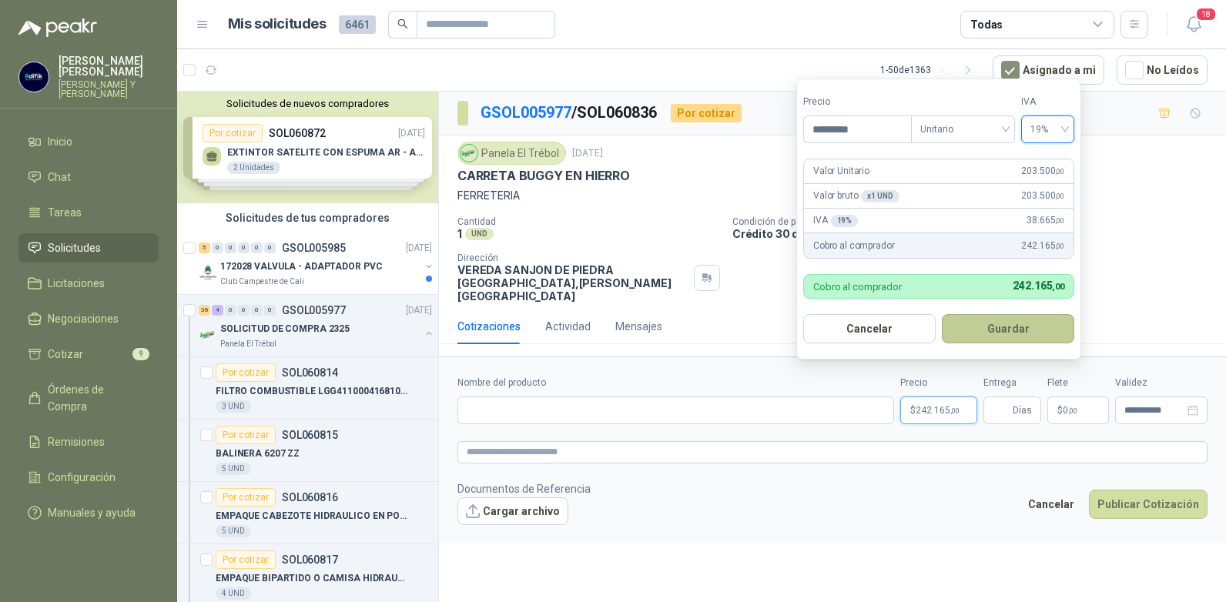
click at [1018, 323] on button "Guardar" at bounding box center [1008, 328] width 132 height 29
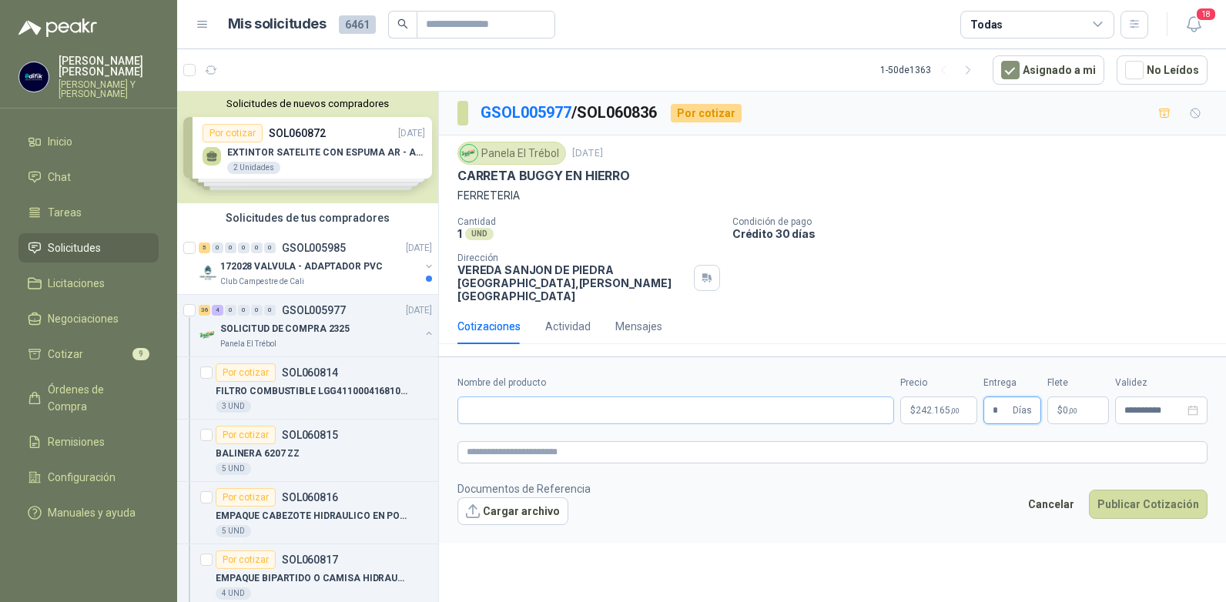
type input "*"
click at [557, 397] on input "Nombre del producto" at bounding box center [676, 411] width 437 height 28
type input "**********"
click at [1139, 490] on button "Publicar Cotización" at bounding box center [1148, 504] width 119 height 29
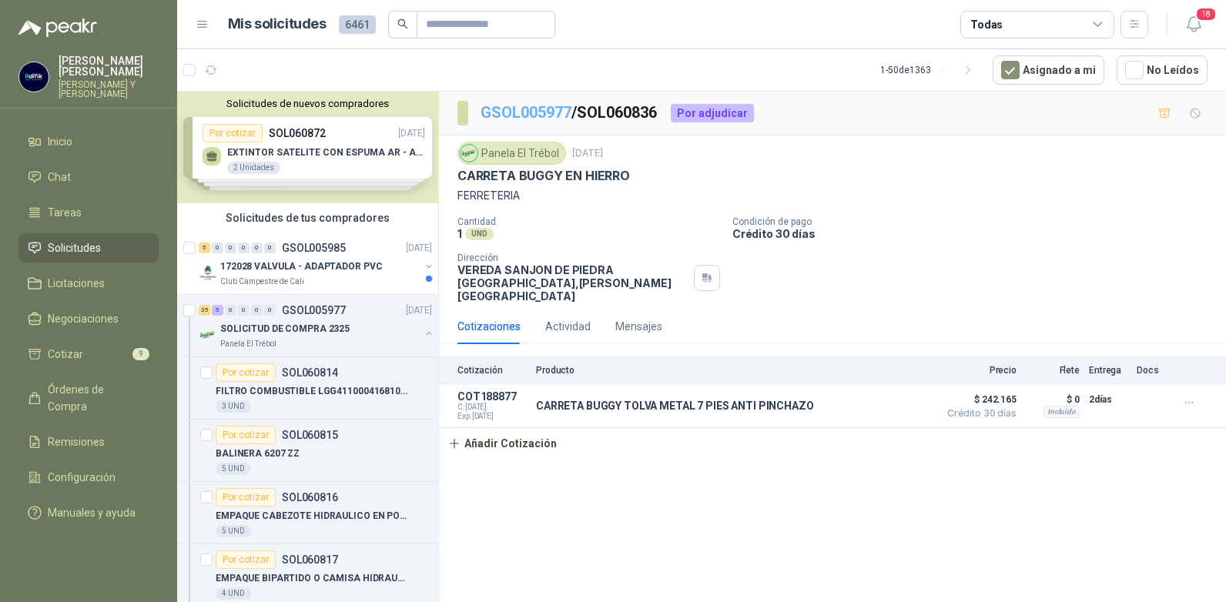
click at [541, 109] on link "GSOL005977" at bounding box center [526, 112] width 91 height 18
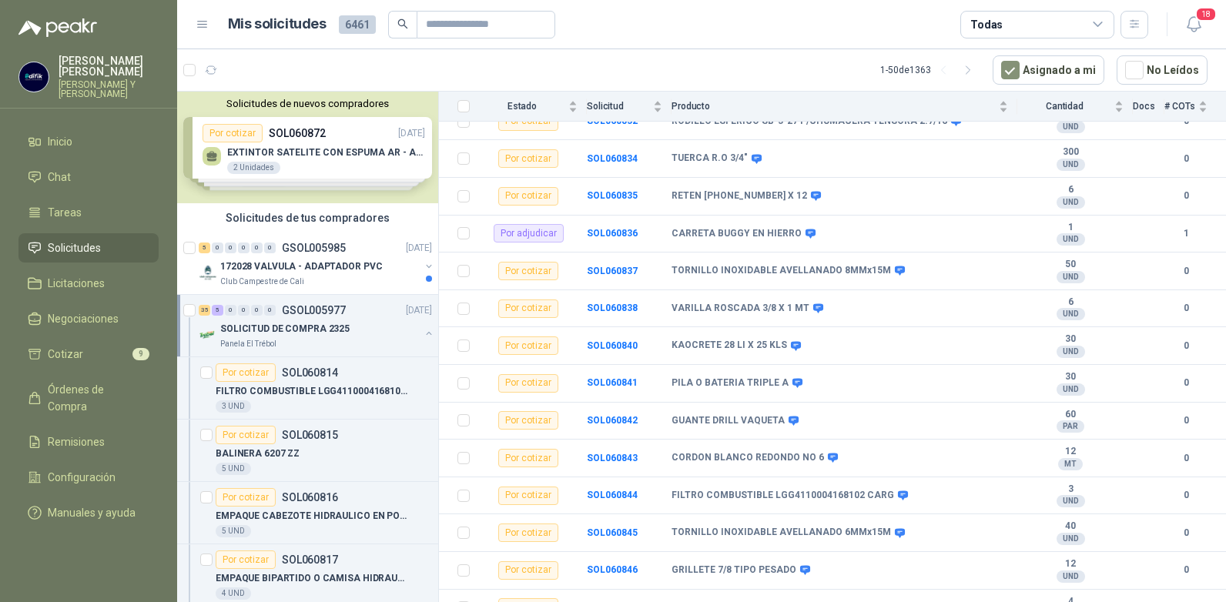
scroll to position [802, 0]
